Goal: Task Accomplishment & Management: Complete application form

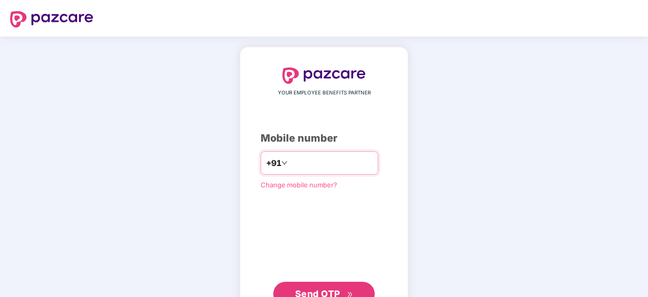
type input "*"
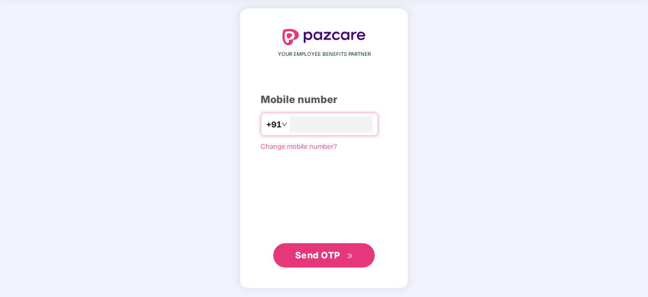
type input "**********"
click at [347, 255] on icon "double-right" at bounding box center [350, 255] width 7 height 7
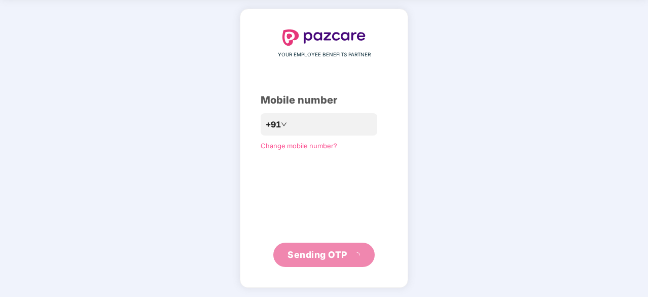
scroll to position [33, 0]
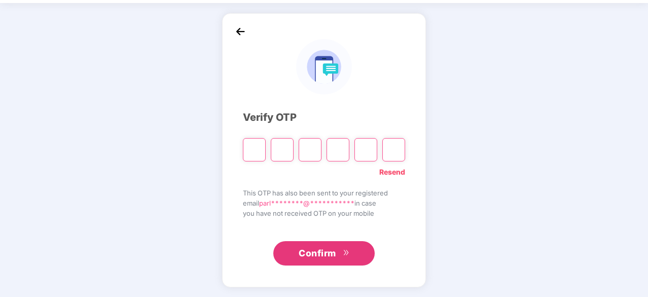
type input "*"
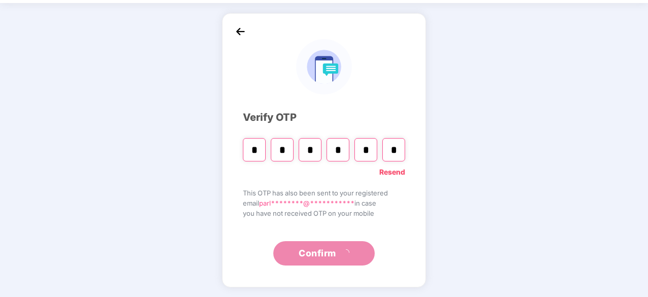
type input "*"
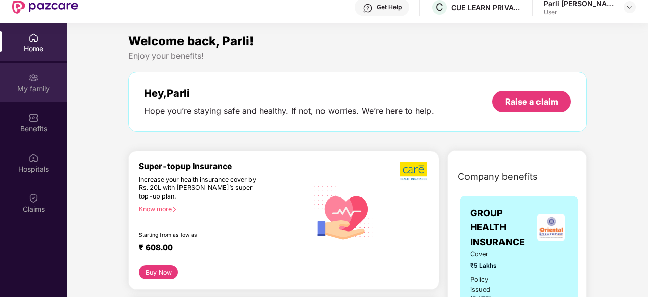
click at [27, 71] on div "My family" at bounding box center [33, 82] width 67 height 38
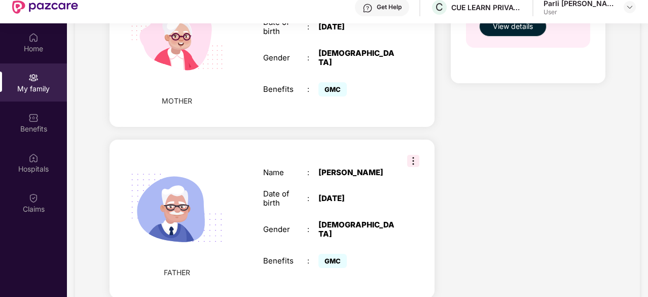
scroll to position [488, 0]
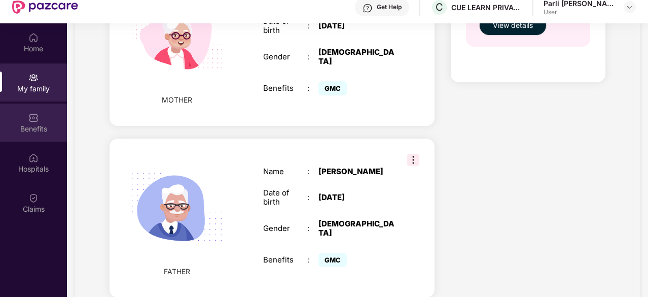
click at [46, 122] on div "Benefits" at bounding box center [33, 122] width 67 height 38
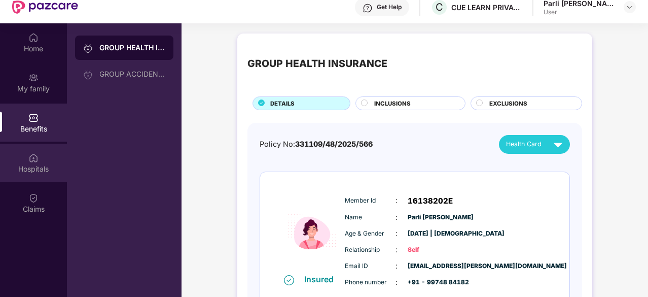
click at [36, 161] on img at bounding box center [33, 158] width 10 height 10
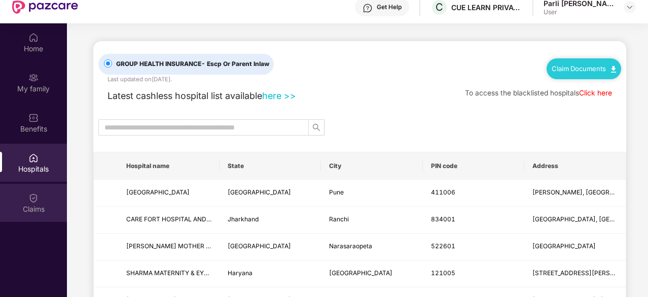
click at [31, 204] on div "Claims" at bounding box center [33, 209] width 67 height 10
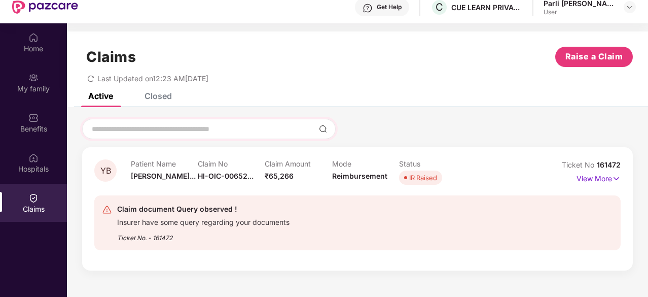
scroll to position [57, 0]
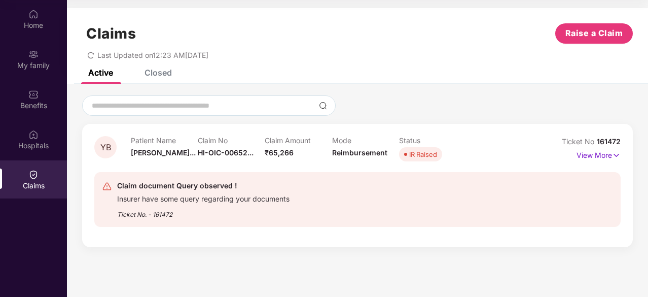
click at [161, 76] on div "Closed" at bounding box center [158, 72] width 27 height 10
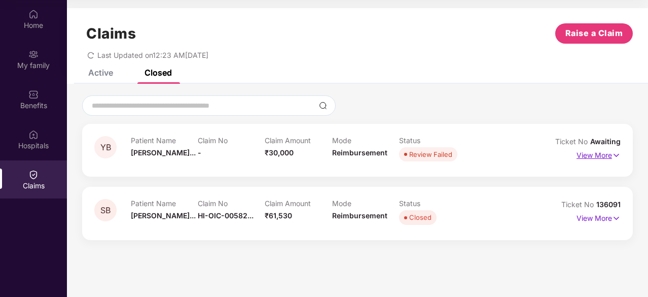
click at [603, 151] on p "View More" at bounding box center [598, 154] width 44 height 14
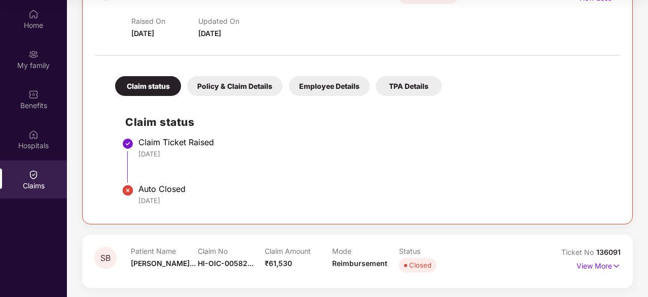
scroll to position [0, 0]
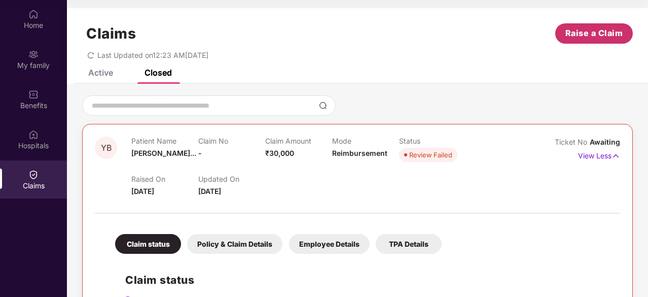
click at [606, 43] on button "Raise a Claim" at bounding box center [594, 33] width 78 height 20
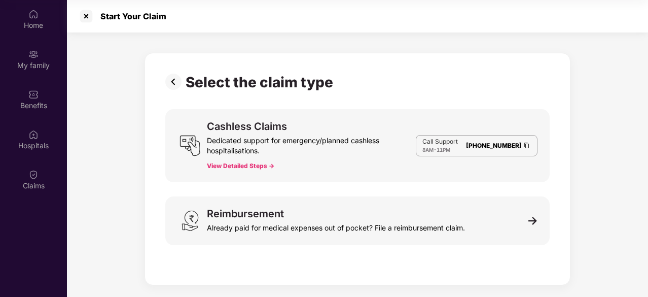
scroll to position [24, 0]
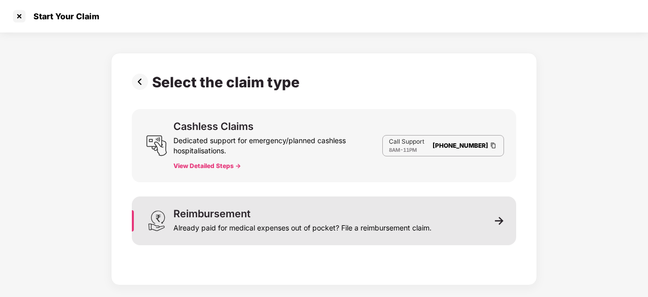
click at [487, 217] on div "Reimbursement Already paid for medical expenses out of pocket? File a reimburse…" at bounding box center [324, 220] width 384 height 49
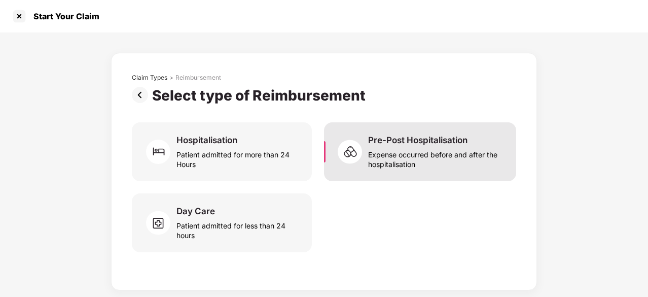
click at [370, 149] on div "Expense occurred before and after the hospitalisation" at bounding box center [436, 157] width 136 height 23
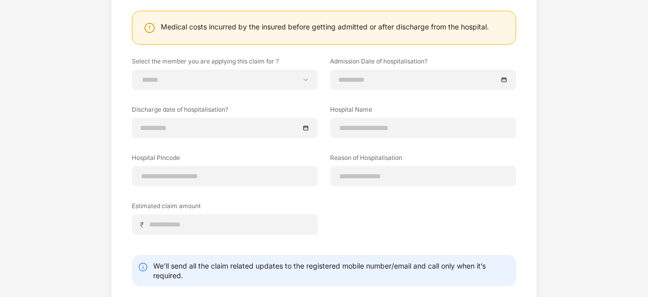
scroll to position [61, 0]
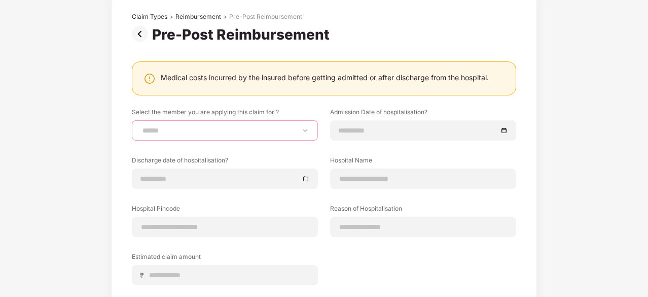
click at [278, 130] on select "**********" at bounding box center [224, 130] width 169 height 8
select select "**********"
click at [140, 126] on select "**********" at bounding box center [224, 130] width 169 height 8
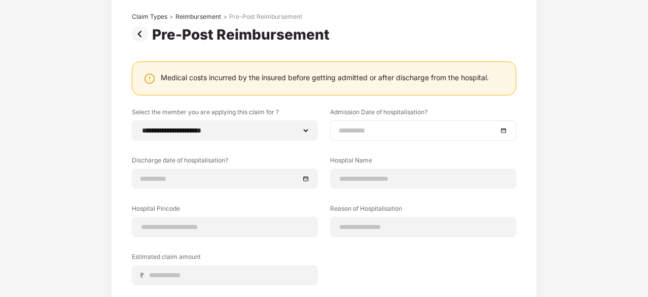
click at [510, 129] on div at bounding box center [423, 130] width 186 height 20
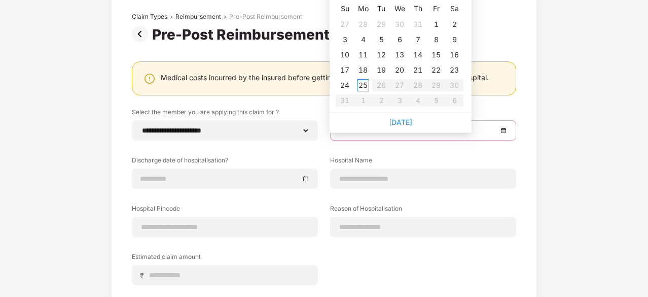
click at [506, 130] on div at bounding box center [423, 130] width 169 height 11
type input "**********"
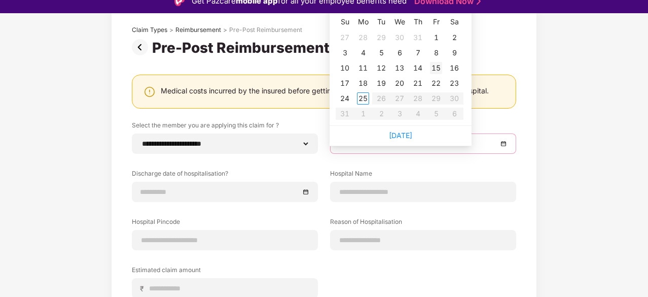
scroll to position [0, 0]
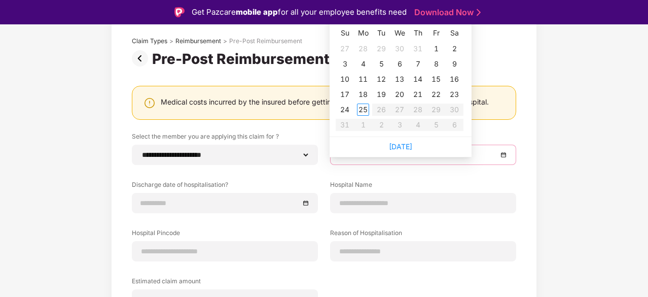
type input "**********"
click at [456, 81] on div "16" at bounding box center [454, 79] width 12 height 12
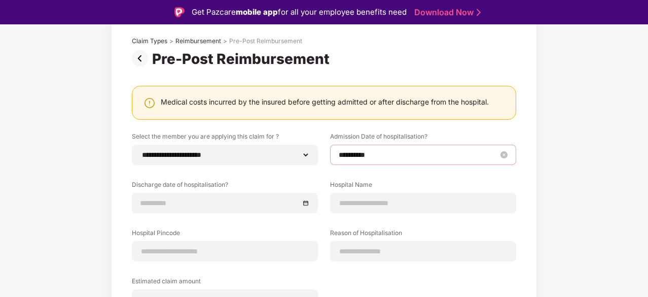
click at [355, 154] on input "**********" at bounding box center [418, 154] width 159 height 11
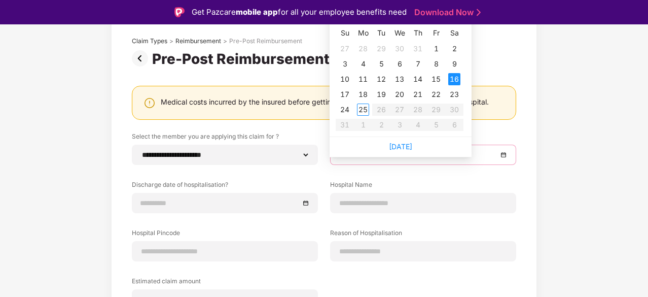
click at [404, 152] on div "Today" at bounding box center [401, 146] width 142 height 20
click at [392, 71] on td "13" at bounding box center [399, 78] width 18 height 15
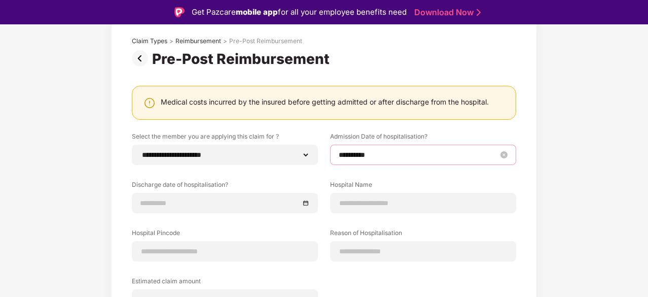
click at [347, 157] on input "**********" at bounding box center [418, 154] width 159 height 11
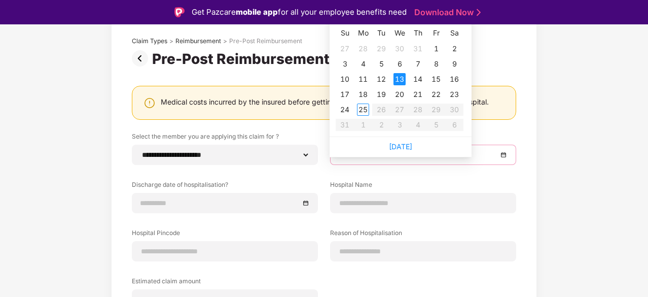
click at [545, 130] on div "**********" at bounding box center [324, 209] width 648 height 427
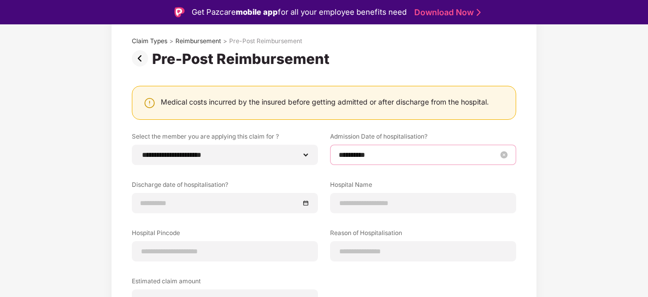
click at [351, 151] on body "**********" at bounding box center [324, 148] width 648 height 297
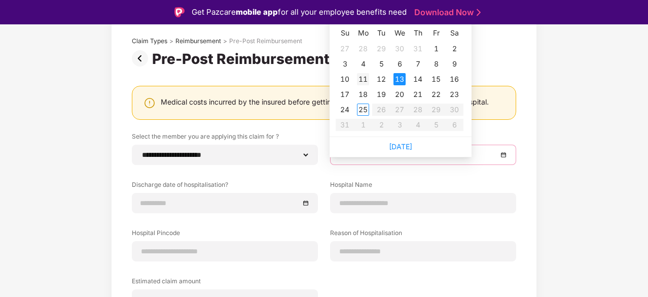
click at [366, 78] on div "11" at bounding box center [363, 79] width 12 height 12
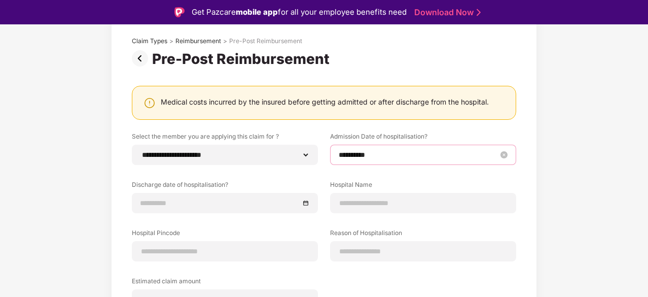
click at [347, 155] on input "**********" at bounding box center [418, 154] width 159 height 11
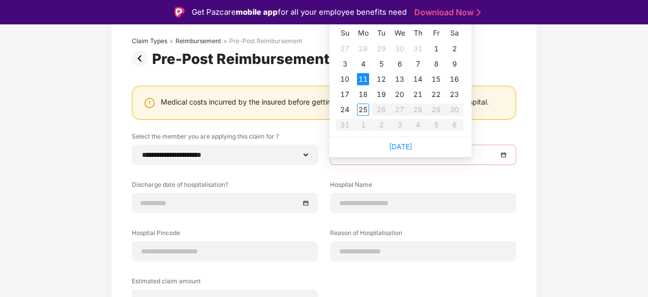
type input "**********"
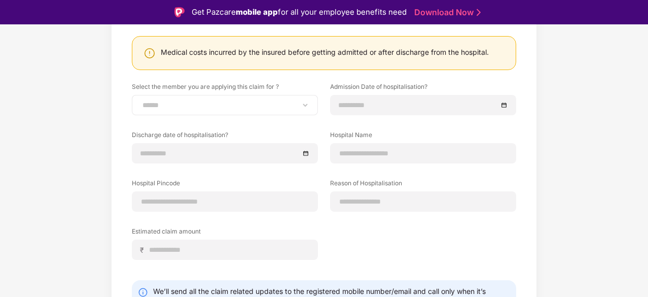
scroll to position [112, 0]
click at [272, 97] on div "**********" at bounding box center [225, 104] width 186 height 20
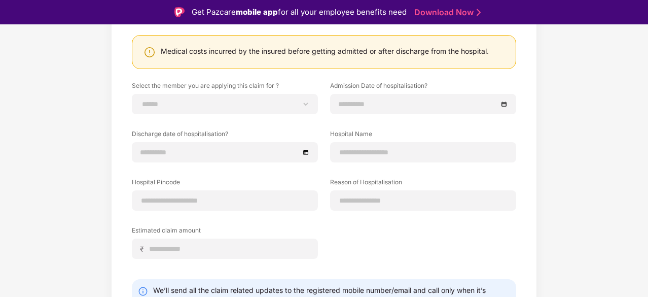
click at [271, 114] on div "**********" at bounding box center [324, 177] width 384 height 193
click at [281, 106] on select "**********" at bounding box center [224, 104] width 169 height 8
select select "**********"
click at [140, 100] on select "**********" at bounding box center [224, 104] width 169 height 8
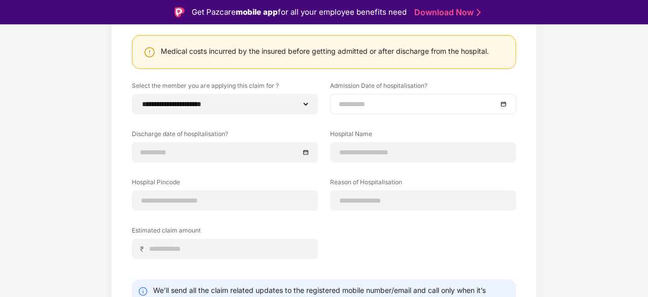
click at [432, 102] on input at bounding box center [418, 103] width 159 height 11
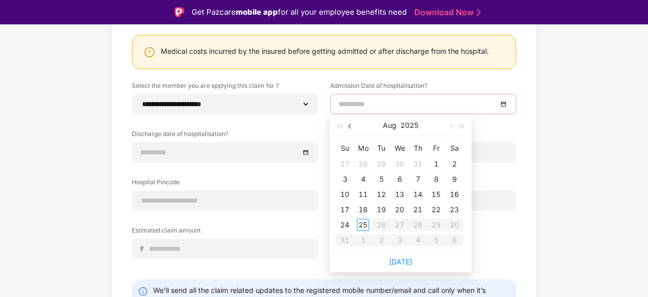
click at [348, 125] on span "button" at bounding box center [350, 126] width 5 height 5
type input "**********"
click at [362, 194] on div "16" at bounding box center [363, 194] width 12 height 12
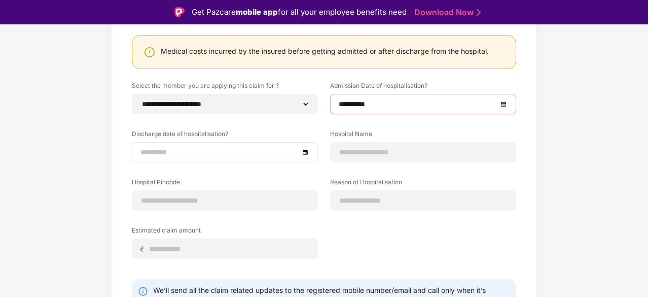
click at [307, 155] on div at bounding box center [224, 152] width 169 height 11
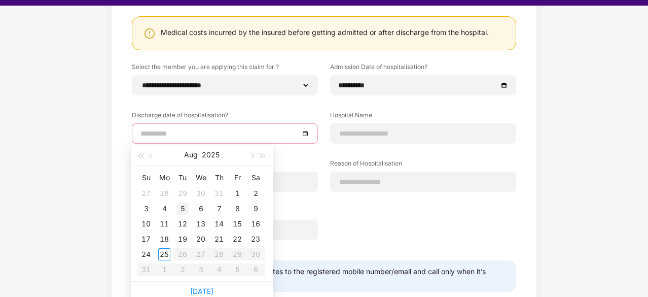
scroll to position [24, 0]
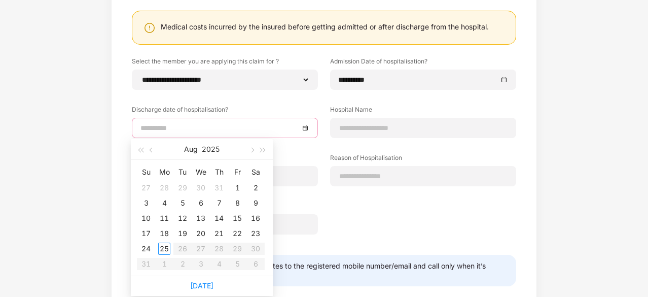
type input "**********"
click at [154, 153] on button "button" at bounding box center [151, 149] width 11 height 20
type input "**********"
click at [237, 217] on div "20" at bounding box center [237, 218] width 12 height 12
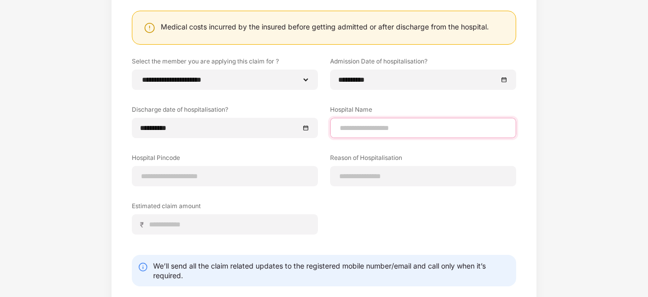
click at [445, 125] on input at bounding box center [423, 128] width 169 height 11
type input "**********"
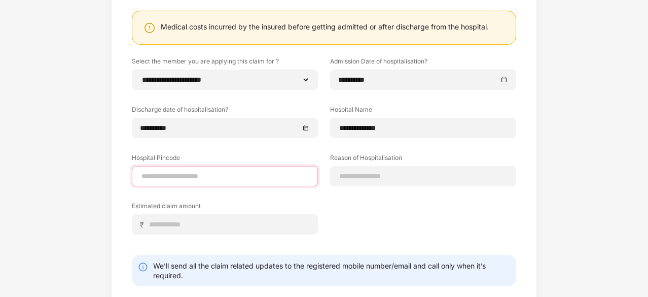
click at [230, 176] on input at bounding box center [224, 176] width 169 height 11
type input "******"
select select "*****"
select select "*******"
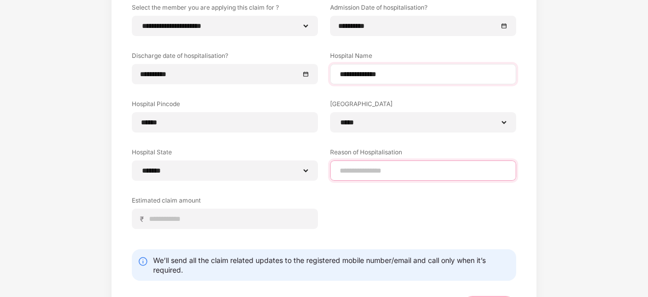
scroll to position [210, 0]
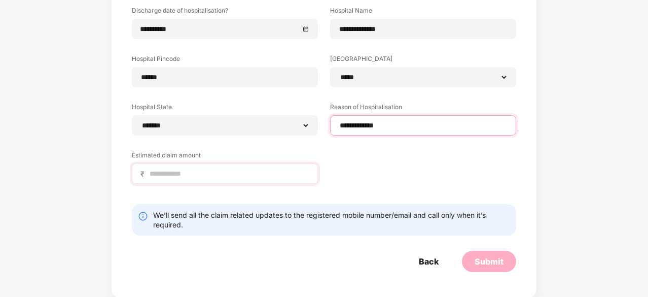
type input "**********"
click at [243, 181] on div "₹" at bounding box center [225, 173] width 186 height 20
click at [245, 176] on input at bounding box center [229, 173] width 161 height 11
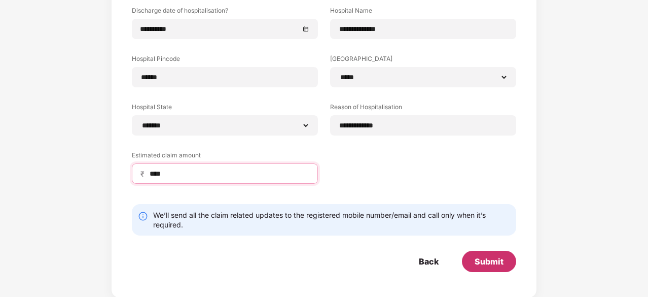
type input "****"
click at [504, 254] on div "Submit" at bounding box center [489, 260] width 54 height 21
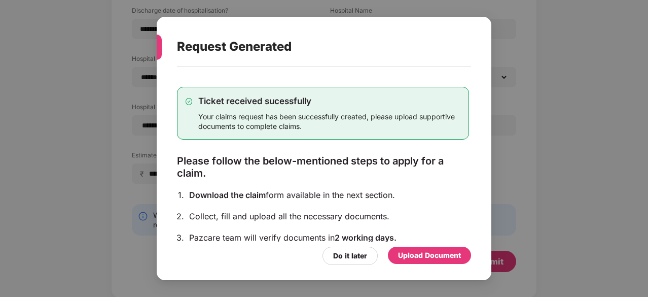
click at [432, 259] on div "Upload Document" at bounding box center [429, 254] width 63 height 11
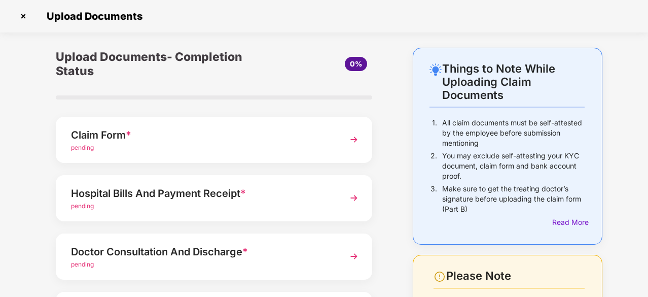
click at [345, 192] on img at bounding box center [354, 198] width 18 height 18
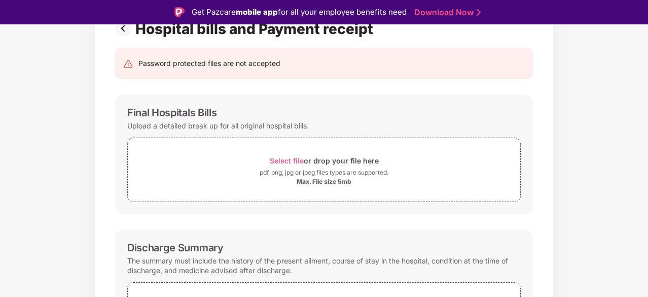
scroll to position [101, 0]
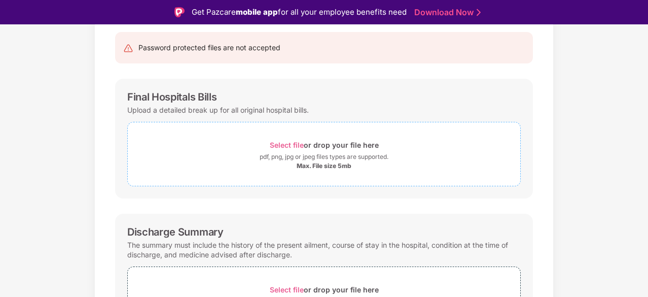
click at [275, 140] on span "Select file" at bounding box center [287, 144] width 34 height 9
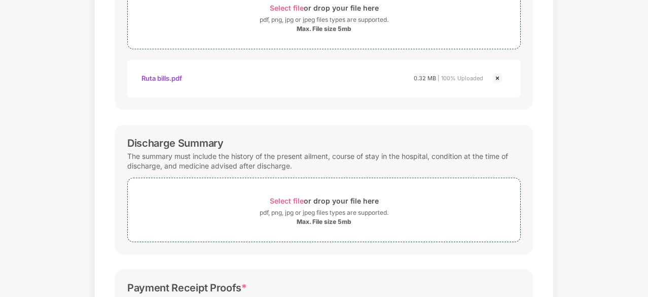
scroll to position [366, 0]
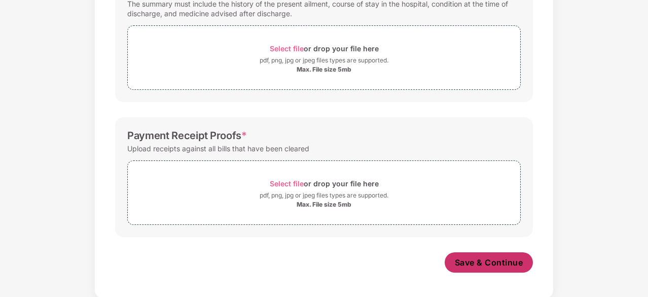
click at [473, 262] on span "Save & Continue" at bounding box center [489, 262] width 68 height 11
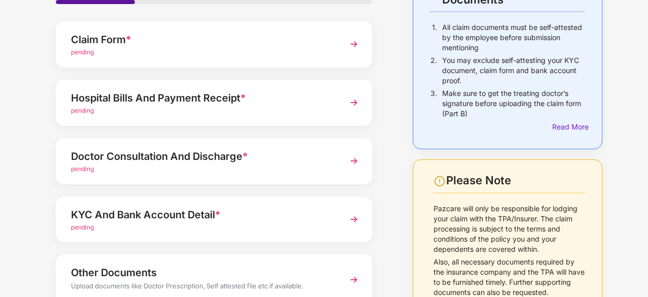
scroll to position [152, 0]
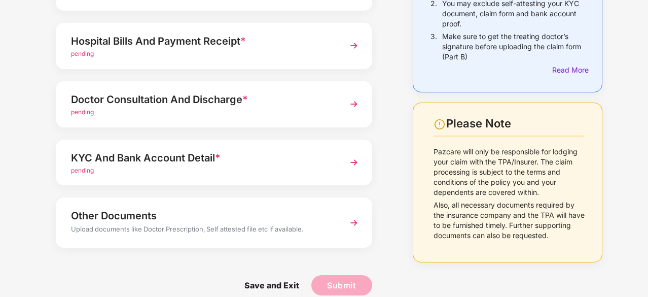
click at [320, 107] on div "Doctor Consultation And Discharge *" at bounding box center [202, 99] width 262 height 16
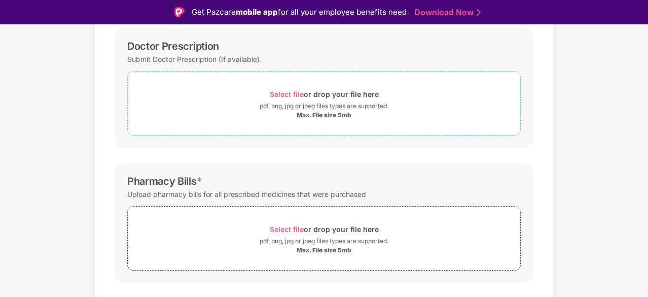
click at [277, 93] on span "Select file" at bounding box center [287, 94] width 34 height 9
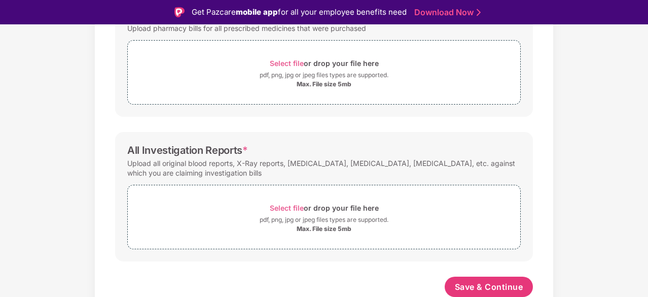
scroll to position [366, 0]
click at [508, 281] on span "Save & Continue" at bounding box center [489, 286] width 68 height 11
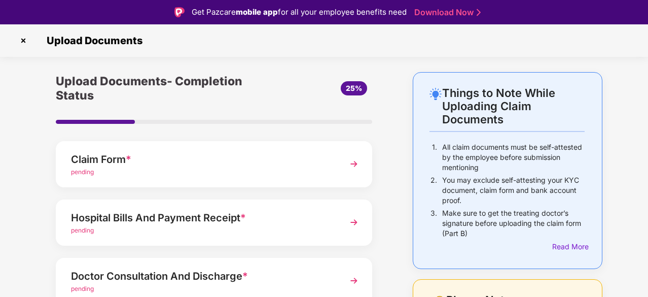
scroll to position [152, 0]
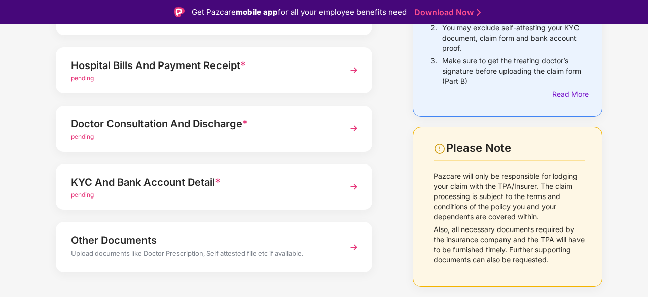
click at [328, 86] on div "Hospital Bills And Payment Receipt * pending" at bounding box center [214, 70] width 316 height 46
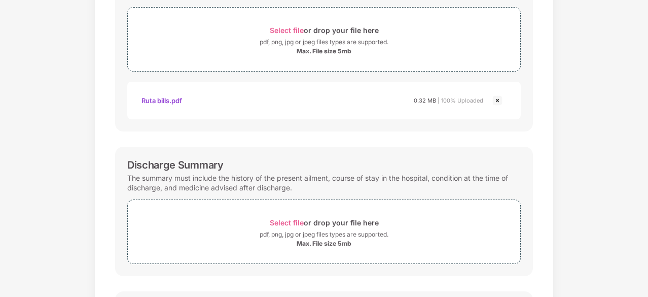
scroll to position [315, 0]
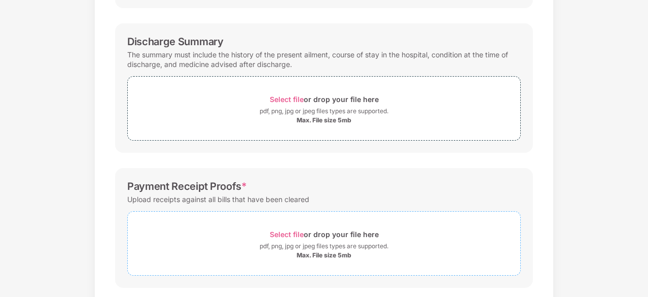
click at [294, 230] on span "Select file" at bounding box center [287, 234] width 34 height 9
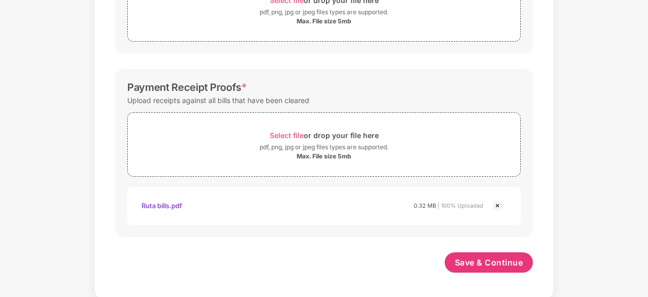
scroll to position [312, 0]
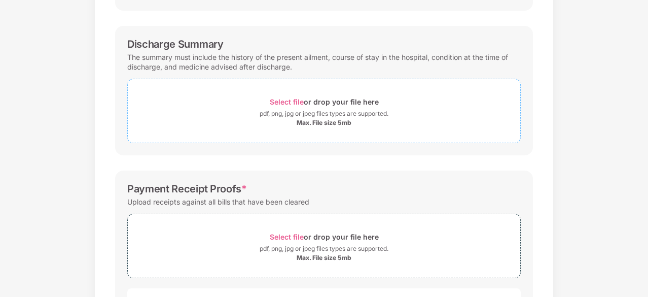
click at [286, 101] on span "Select file" at bounding box center [287, 101] width 34 height 9
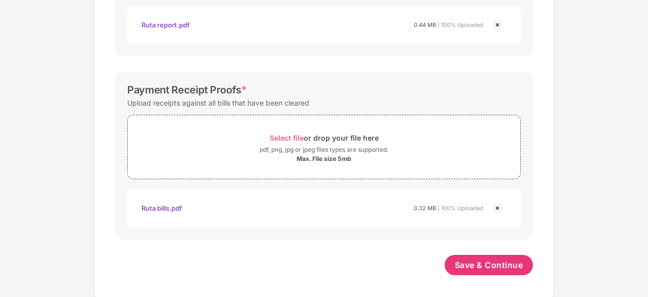
scroll to position [462, 0]
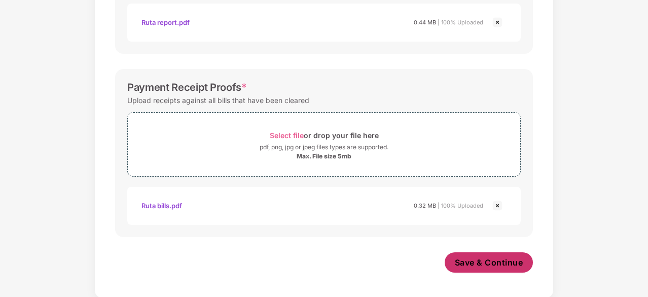
click at [503, 270] on button "Save & Continue" at bounding box center [489, 262] width 89 height 20
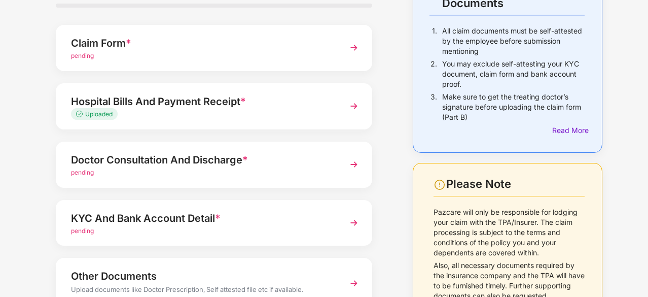
scroll to position [101, 0]
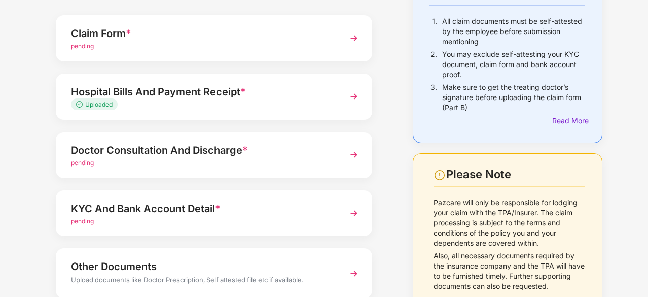
click at [334, 156] on div "Doctor Consultation And Discharge * pending" at bounding box center [214, 155] width 316 height 46
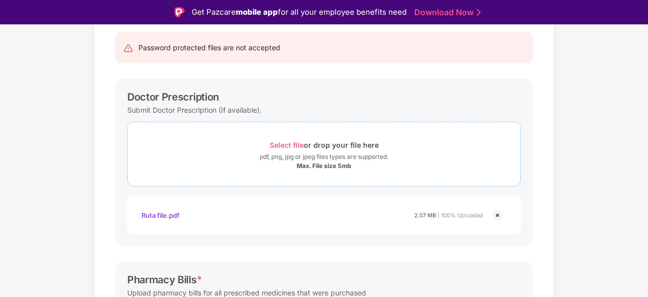
click at [288, 142] on span "Select file" at bounding box center [287, 144] width 34 height 9
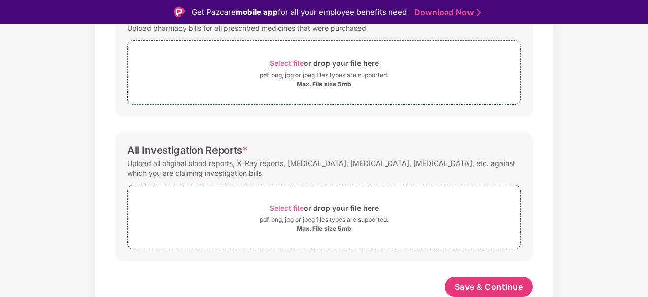
scroll to position [312, 0]
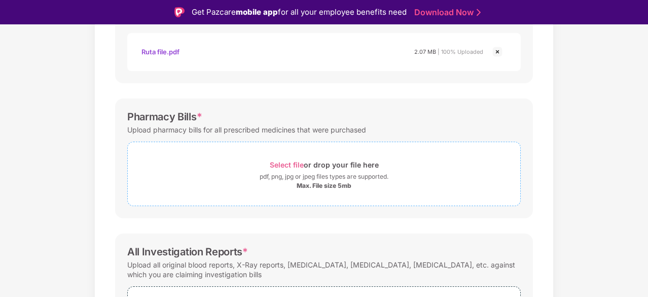
click at [286, 162] on span "Select file" at bounding box center [287, 164] width 34 height 9
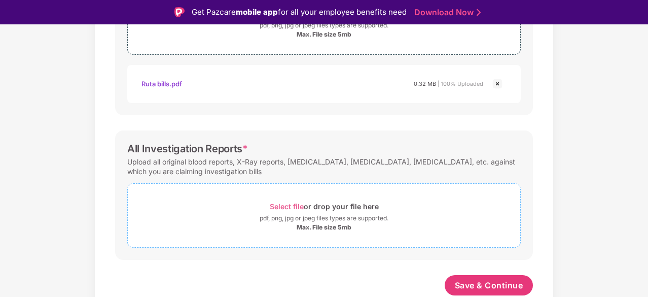
click at [296, 207] on span "Select file" at bounding box center [287, 206] width 34 height 9
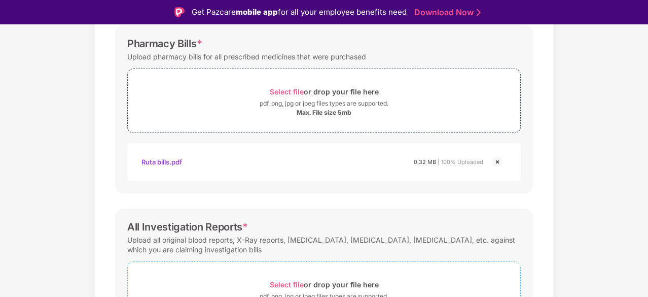
scroll to position [206, 0]
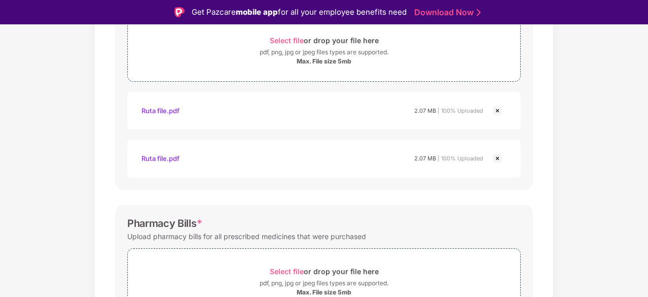
click at [495, 108] on img at bounding box center [497, 110] width 12 height 12
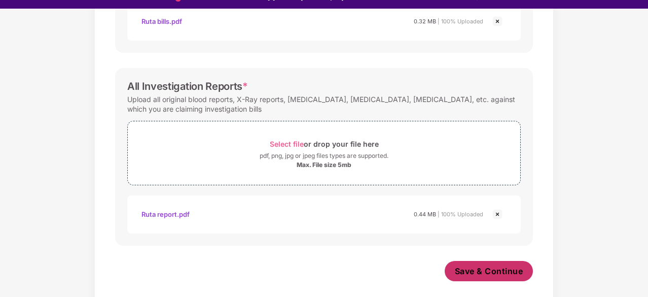
scroll to position [24, 0]
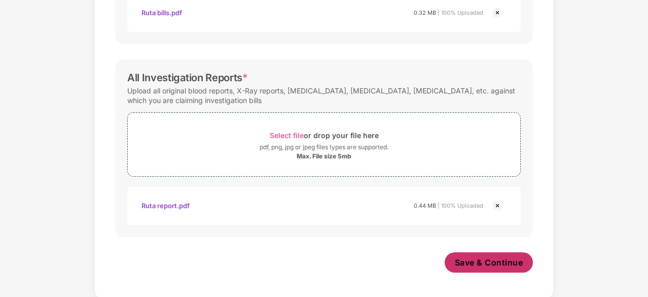
click at [470, 257] on span "Save & Continue" at bounding box center [489, 262] width 68 height 11
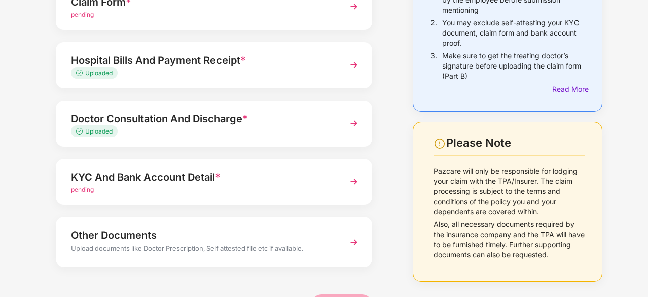
scroll to position [165, 0]
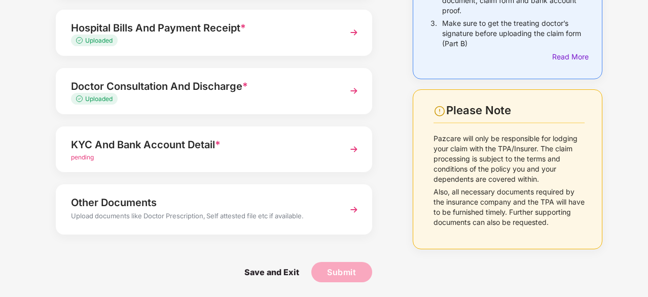
click at [298, 157] on div "pending" at bounding box center [202, 158] width 262 height 10
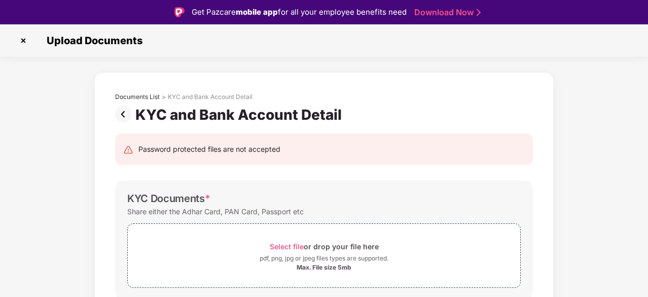
click at [121, 114] on img at bounding box center [125, 114] width 20 height 16
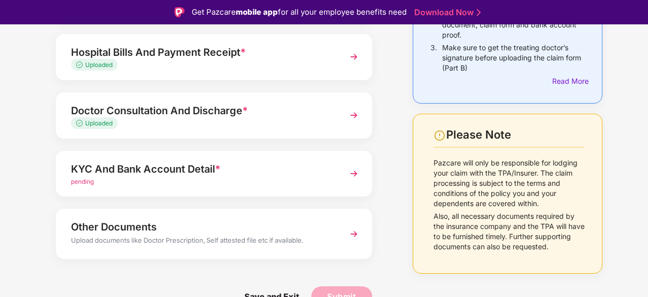
scroll to position [24, 0]
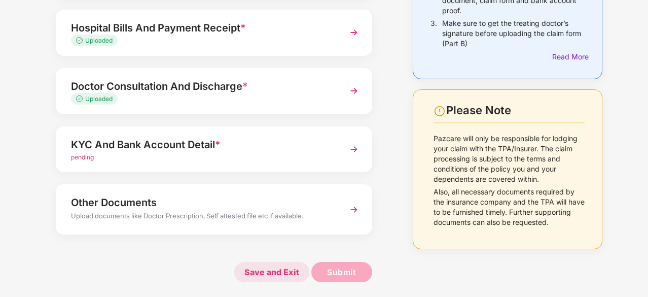
click at [289, 273] on span "Save and Exit" at bounding box center [271, 272] width 75 height 20
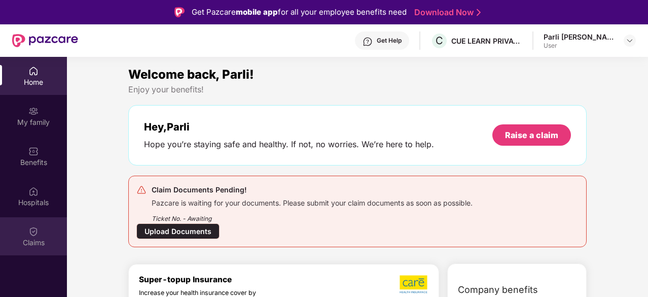
click at [29, 237] on div "Claims" at bounding box center [33, 242] width 67 height 10
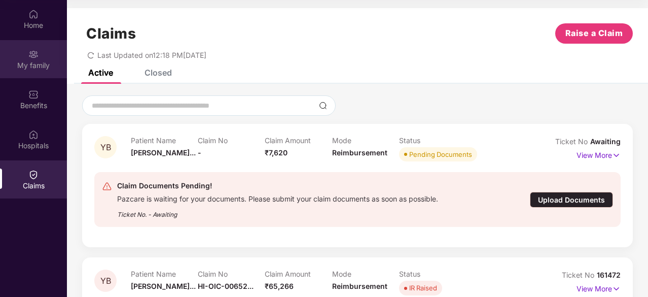
click at [32, 60] on div "My family" at bounding box center [33, 65] width 67 height 10
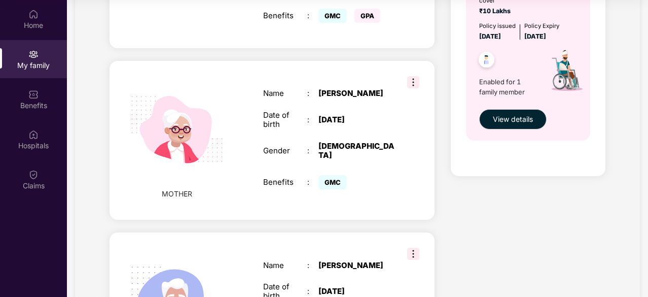
scroll to position [355, 0]
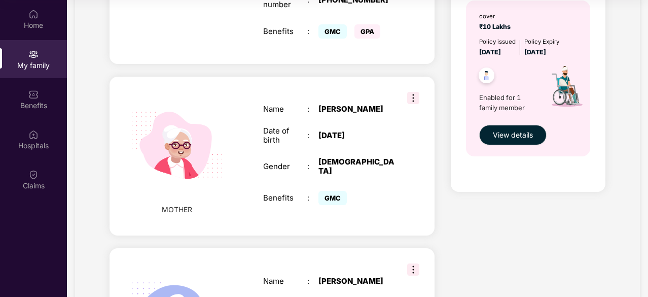
click at [411, 92] on img at bounding box center [413, 98] width 12 height 12
click at [400, 176] on div "Name : [PERSON_NAME] Date of birth : [DEMOGRAPHIC_DATA] Gender : [DEMOGRAPHIC_D…" at bounding box center [329, 156] width 152 height 128
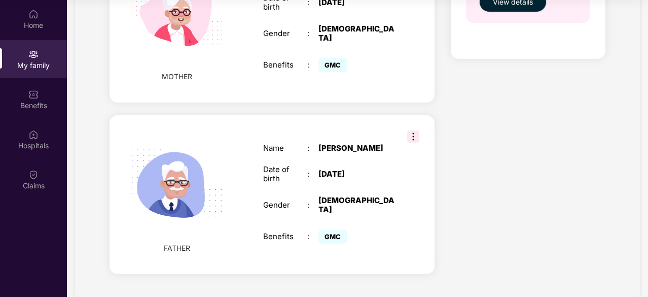
click at [159, 64] on div "MOTHER" at bounding box center [177, 23] width 76 height 138
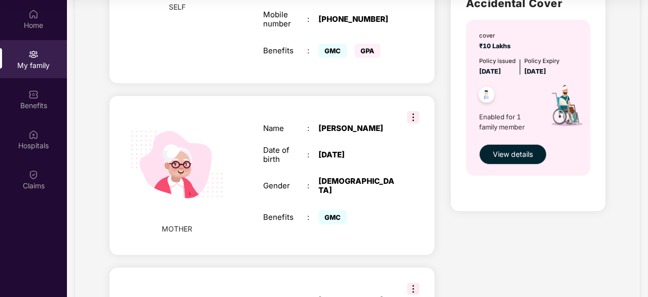
click at [167, 149] on img at bounding box center [176, 164] width 117 height 117
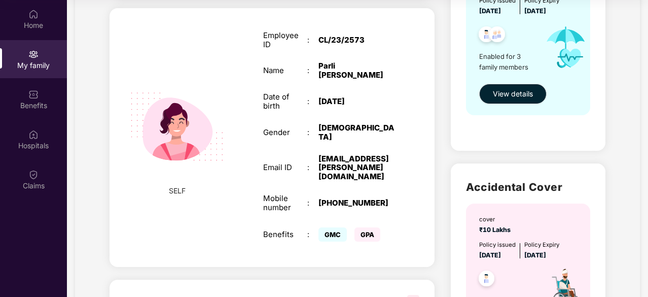
scroll to position [0, 0]
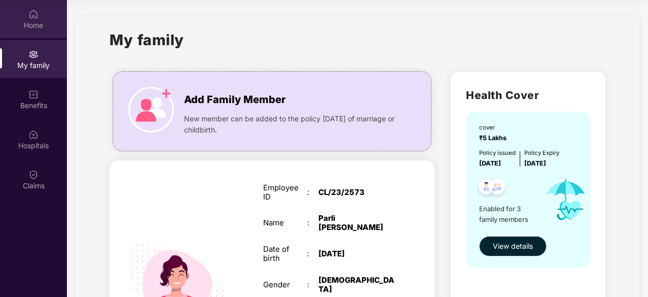
click at [26, 14] on div "Home" at bounding box center [33, 19] width 67 height 38
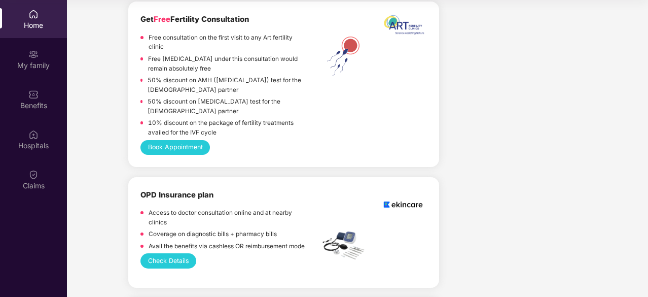
scroll to position [761, 0]
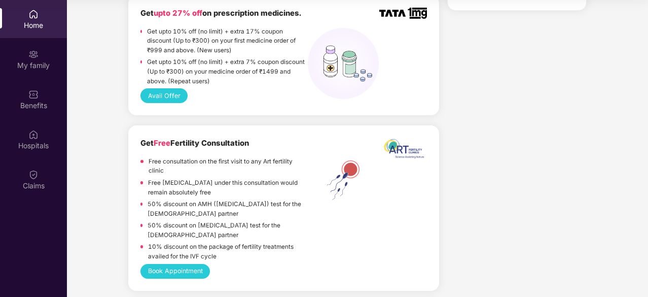
click at [42, 16] on div "Home" at bounding box center [33, 19] width 67 height 38
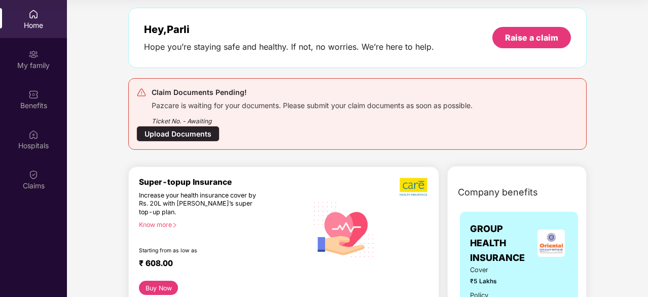
scroll to position [0, 0]
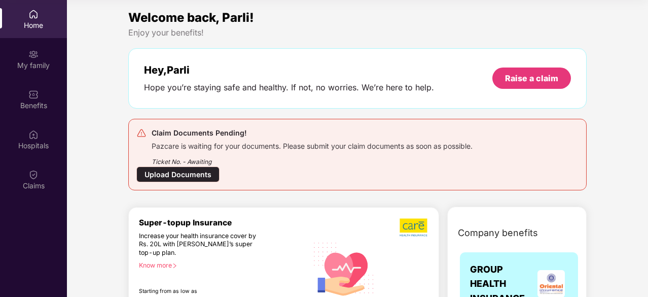
click at [191, 165] on div "Ticket No. - Awaiting" at bounding box center [312, 159] width 321 height 16
click at [192, 175] on div "Upload Documents" at bounding box center [177, 174] width 83 height 16
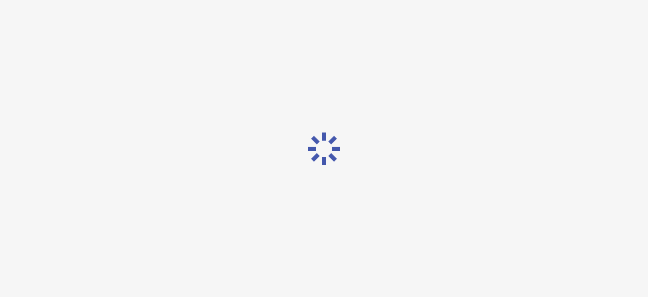
scroll to position [24, 0]
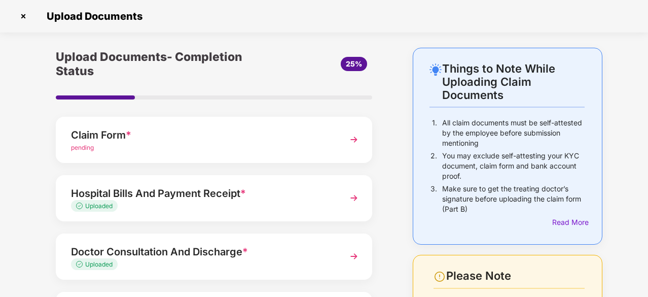
click at [307, 144] on div "pending" at bounding box center [202, 148] width 262 height 10
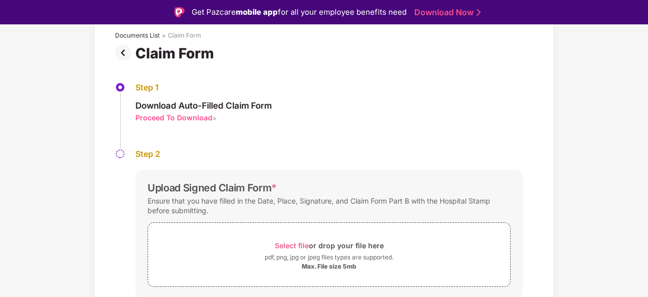
scroll to position [94, 0]
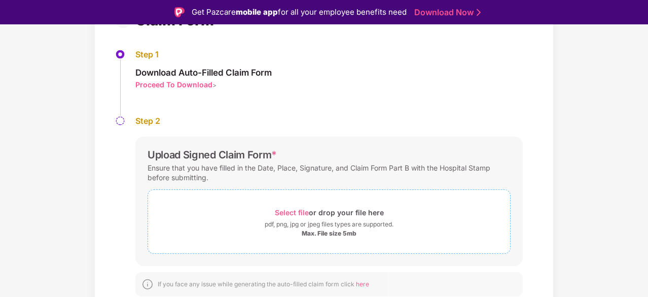
click at [301, 208] on span "Select file" at bounding box center [292, 212] width 34 height 9
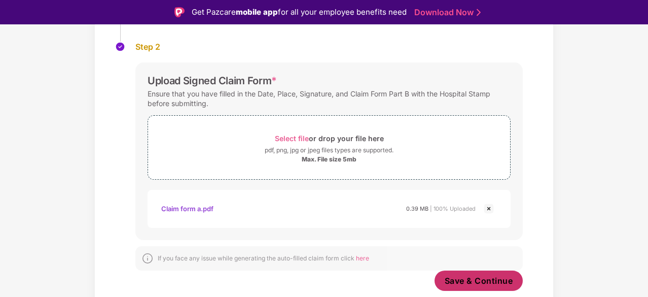
scroll to position [168, 0]
click at [481, 281] on span "Save & Continue" at bounding box center [479, 280] width 68 height 11
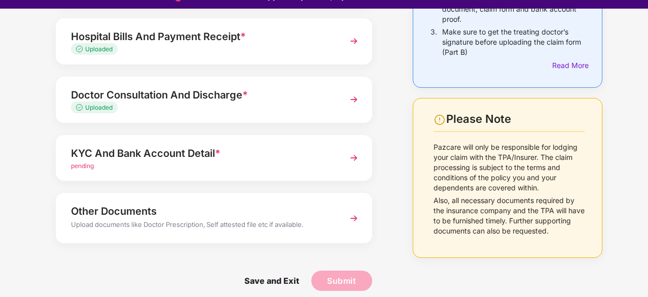
scroll to position [24, 0]
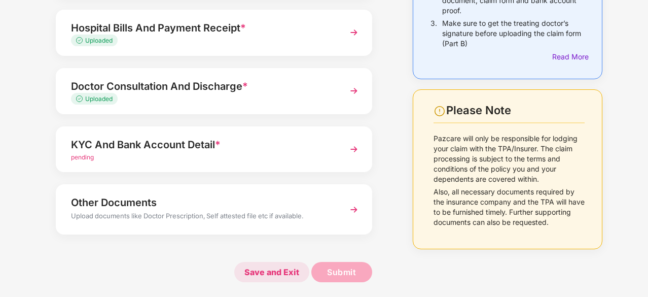
click at [283, 271] on span "Save and Exit" at bounding box center [271, 272] width 75 height 20
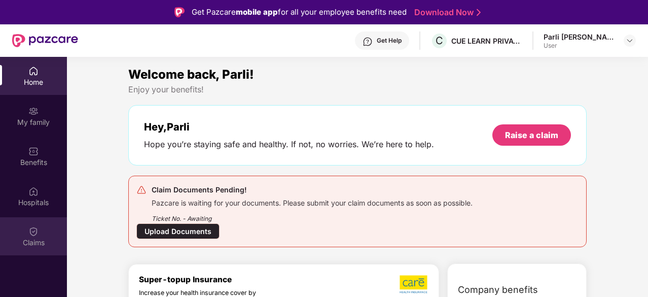
click at [35, 235] on img at bounding box center [33, 231] width 10 height 10
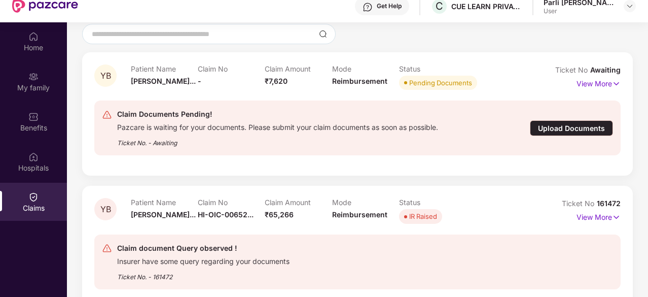
scroll to position [51, 0]
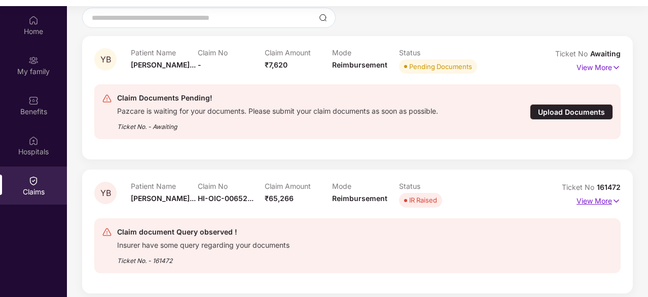
click at [612, 196] on img at bounding box center [616, 200] width 9 height 11
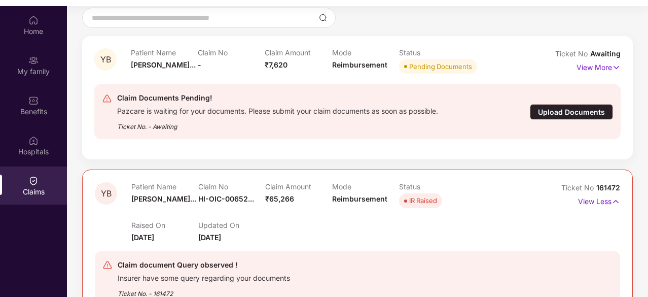
scroll to position [145, 0]
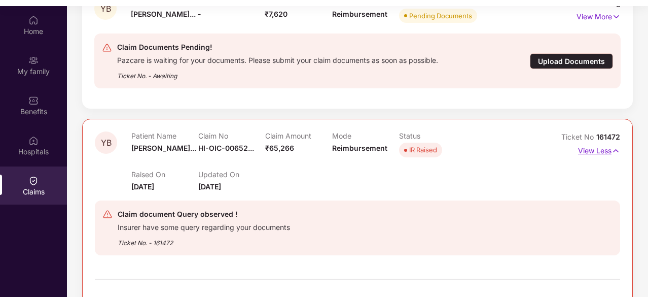
click at [599, 147] on p "View Less" at bounding box center [599, 149] width 42 height 14
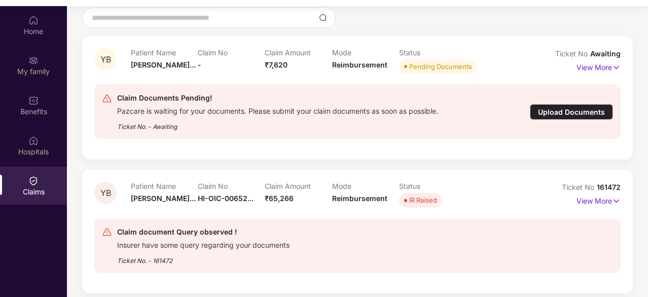
click at [580, 113] on div "Upload Documents" at bounding box center [571, 112] width 83 height 16
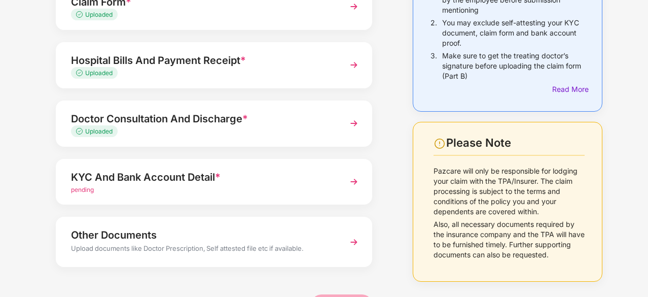
scroll to position [165, 0]
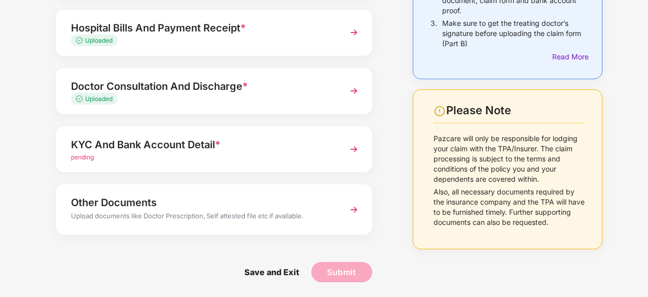
click at [175, 149] on div "KYC And Bank Account Detail *" at bounding box center [202, 144] width 262 height 16
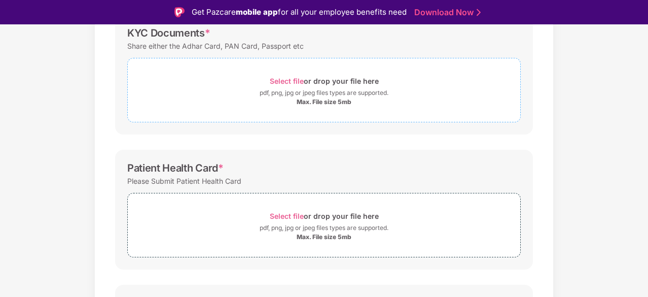
click at [286, 82] on span "Select file" at bounding box center [287, 81] width 34 height 9
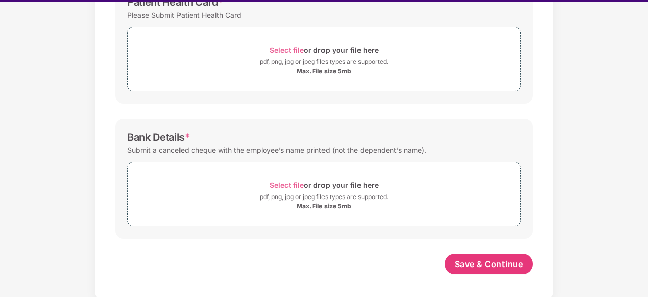
scroll to position [24, 0]
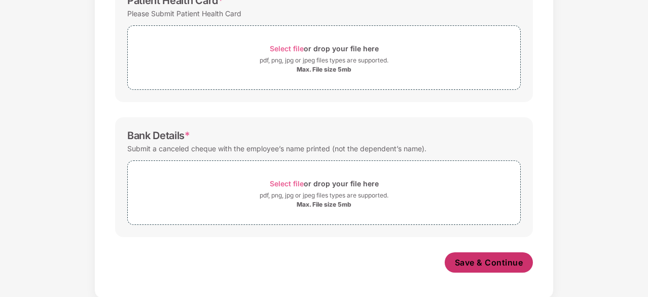
click at [492, 257] on span "Save & Continue" at bounding box center [489, 262] width 68 height 11
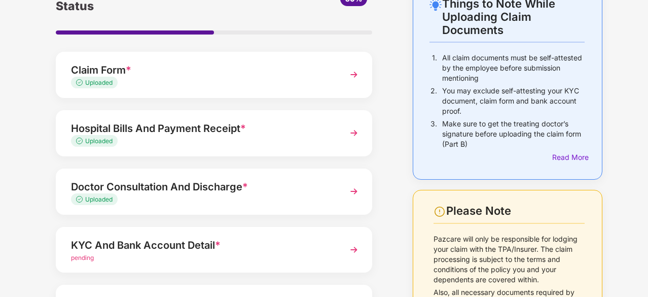
scroll to position [165, 0]
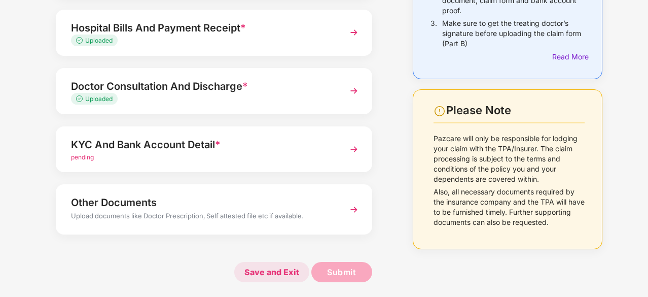
click at [276, 267] on span "Save and Exit" at bounding box center [271, 272] width 75 height 20
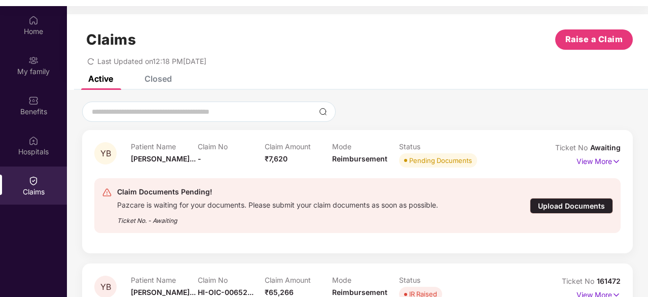
click at [552, 206] on div "Upload Documents" at bounding box center [571, 206] width 83 height 16
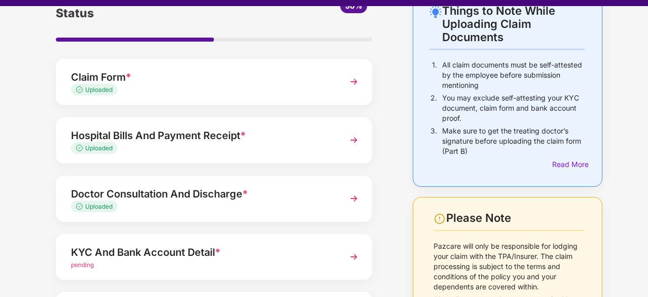
scroll to position [152, 0]
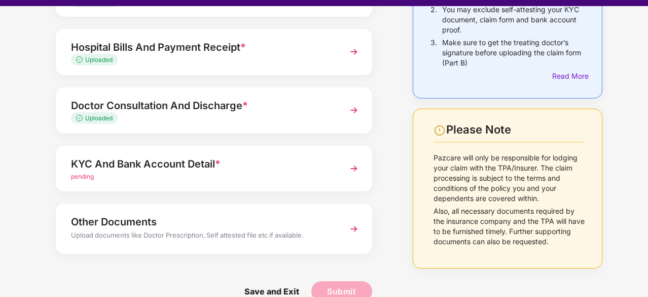
click at [78, 174] on span "pending" at bounding box center [82, 176] width 23 height 8
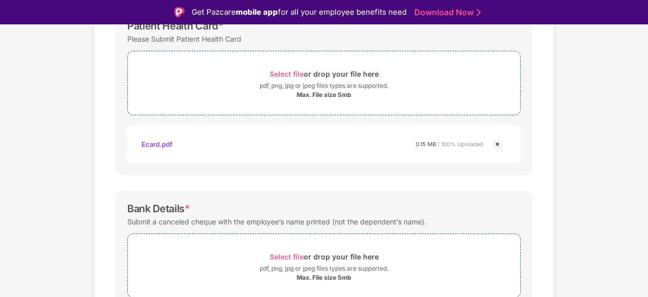
scroll to position [404, 0]
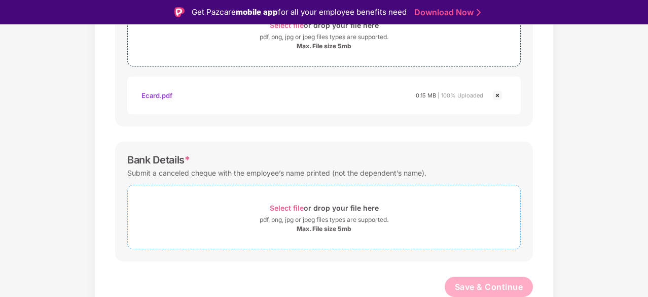
click at [297, 208] on span "Select file" at bounding box center [287, 207] width 34 height 9
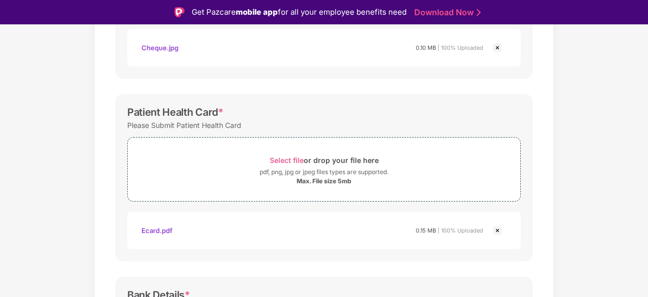
scroll to position [150, 0]
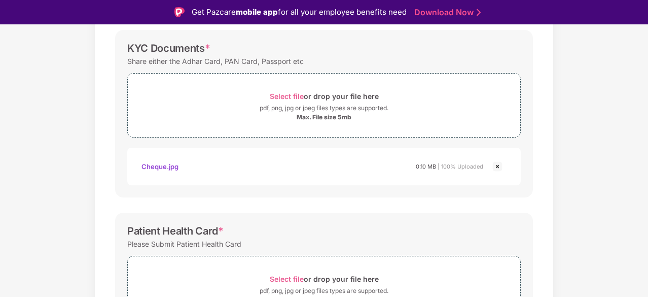
click at [498, 167] on img at bounding box center [497, 166] width 12 height 12
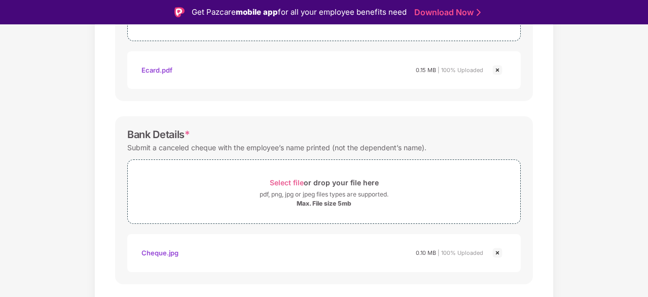
scroll to position [404, 0]
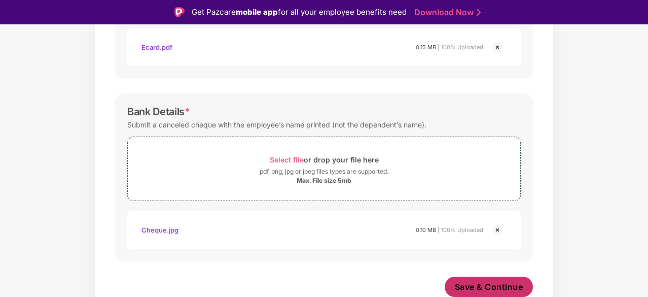
click at [491, 285] on span "Save & Continue" at bounding box center [489, 286] width 68 height 11
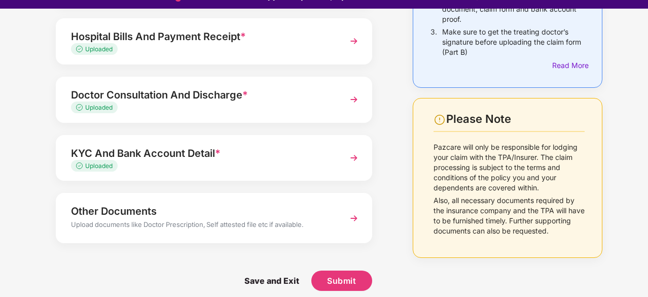
scroll to position [24, 0]
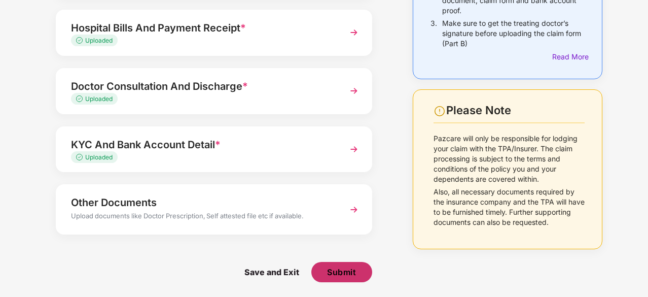
click at [347, 274] on span "Submit" at bounding box center [341, 271] width 29 height 11
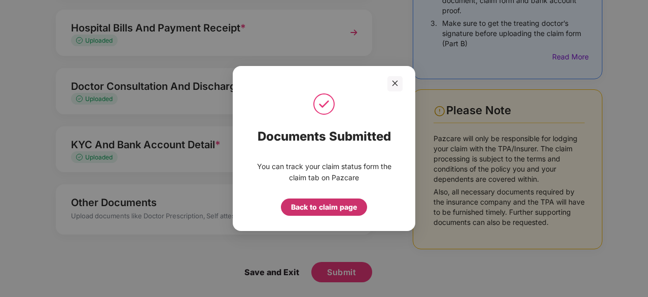
click at [347, 201] on div "Back to claim page" at bounding box center [324, 206] width 66 height 11
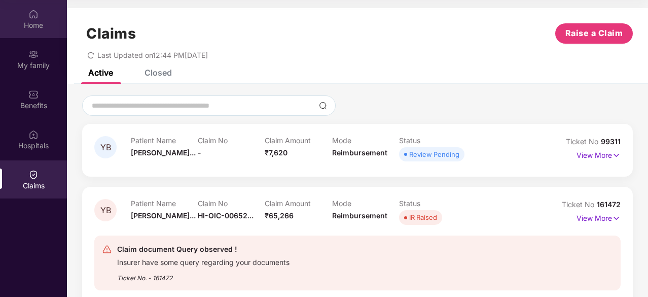
click at [34, 20] on div "Home" at bounding box center [33, 25] width 67 height 10
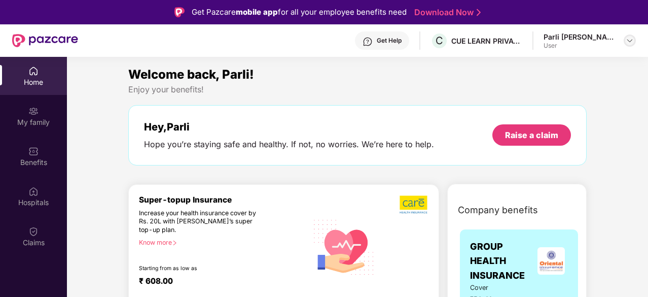
click at [628, 39] on img at bounding box center [630, 41] width 8 height 8
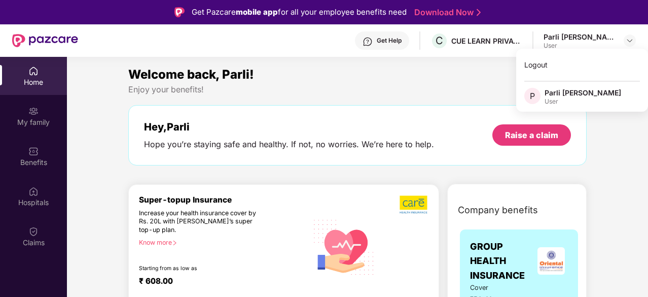
click at [564, 95] on div "Parli [PERSON_NAME]" at bounding box center [583, 93] width 77 height 10
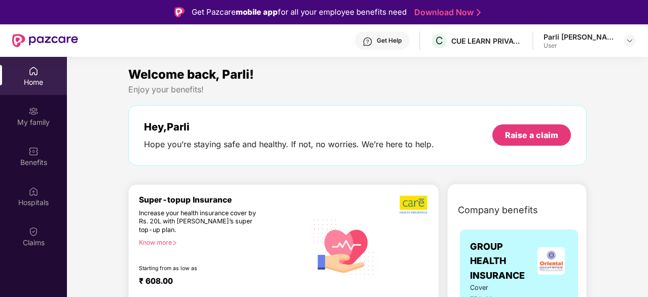
click at [618, 44] on div "Parli Sampat Brahmbhatt User" at bounding box center [590, 41] width 92 height 18
click at [631, 41] on img at bounding box center [630, 41] width 8 height 8
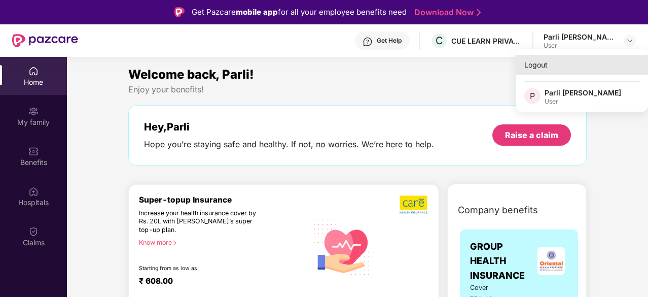
click at [530, 59] on div "Logout" at bounding box center [582, 65] width 132 height 20
